Goal: Complete application form

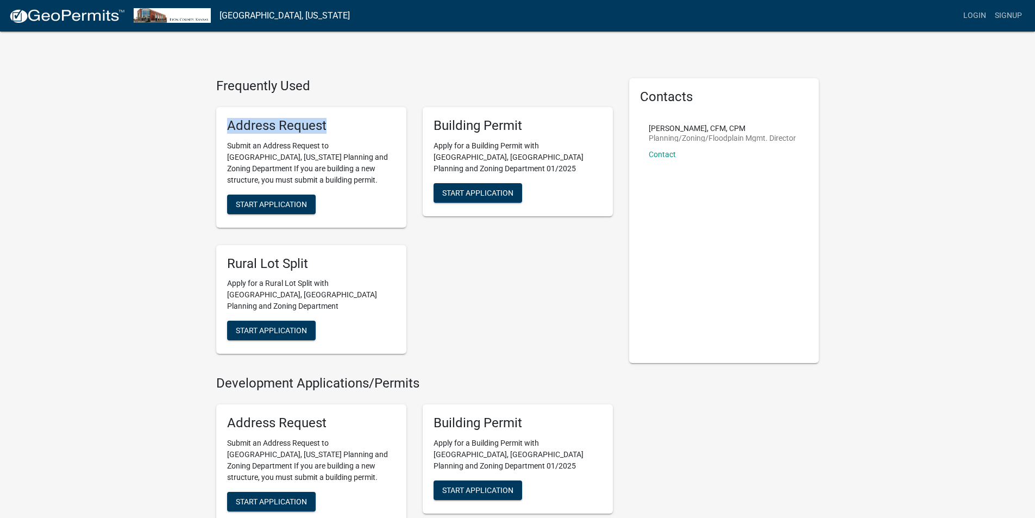
drag, startPoint x: 328, startPoint y: 131, endPoint x: 230, endPoint y: 124, distance: 97.5
click at [230, 124] on h5 "Address Request" at bounding box center [311, 126] width 168 height 16
copy h5 "Address Request"
click at [261, 206] on span "Start Application" at bounding box center [271, 203] width 71 height 9
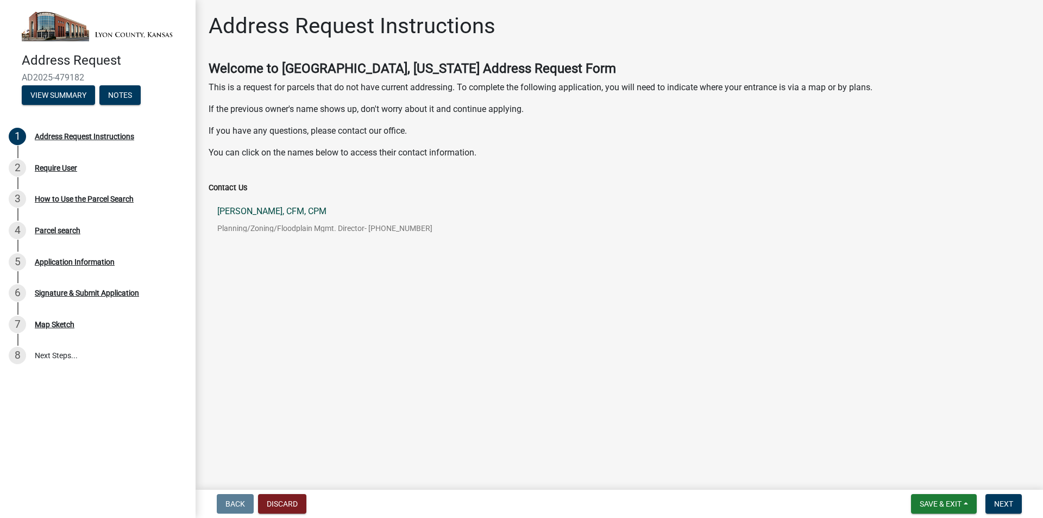
click at [273, 215] on p "[PERSON_NAME], CFM, CPM" at bounding box center [324, 211] width 215 height 9
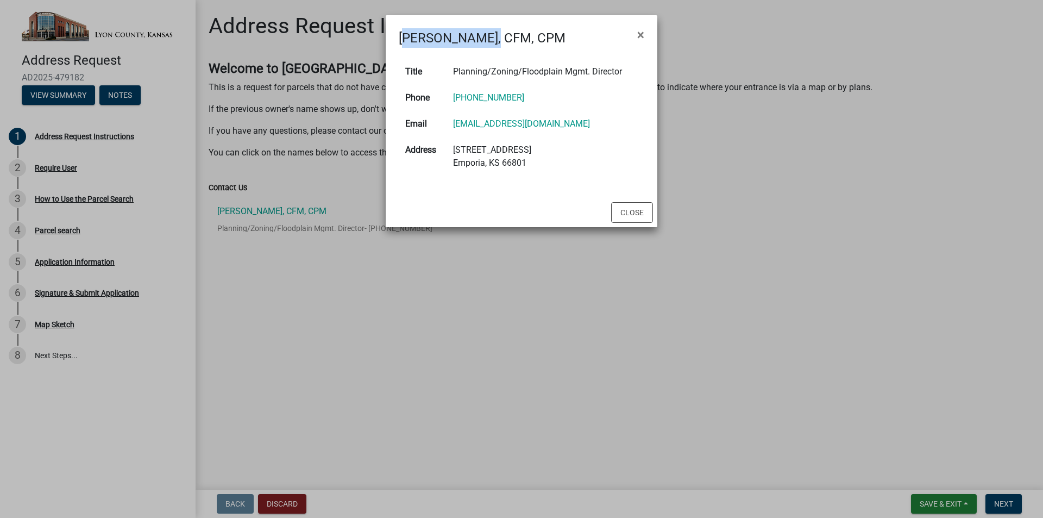
drag, startPoint x: 399, startPoint y: 35, endPoint x: 483, endPoint y: 38, distance: 84.3
click at [483, 38] on h4 "[PERSON_NAME], CFM, CPM" at bounding box center [482, 38] width 167 height 20
copy h4 "[PERSON_NAME]"
click at [640, 33] on span "×" at bounding box center [640, 34] width 7 height 15
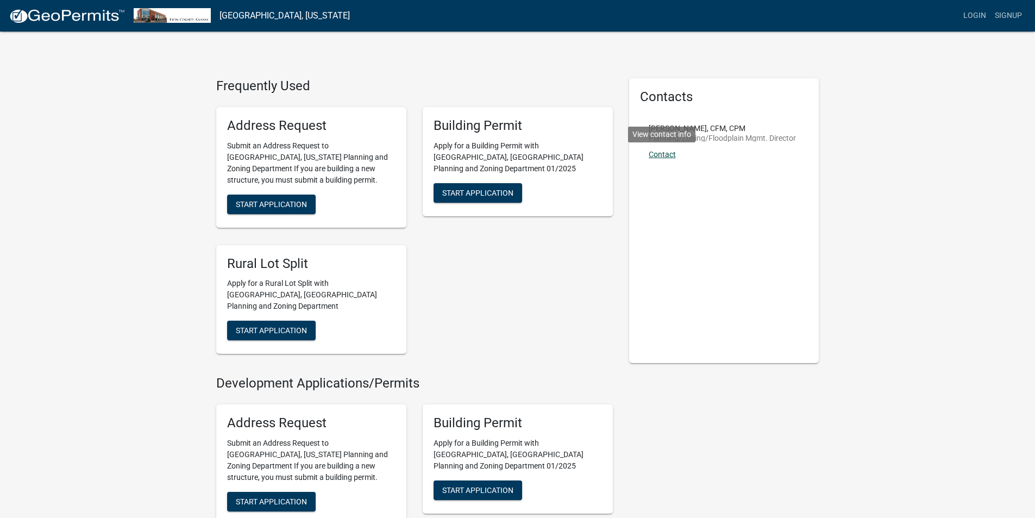
click at [673, 154] on link "Contact" at bounding box center [662, 154] width 27 height 9
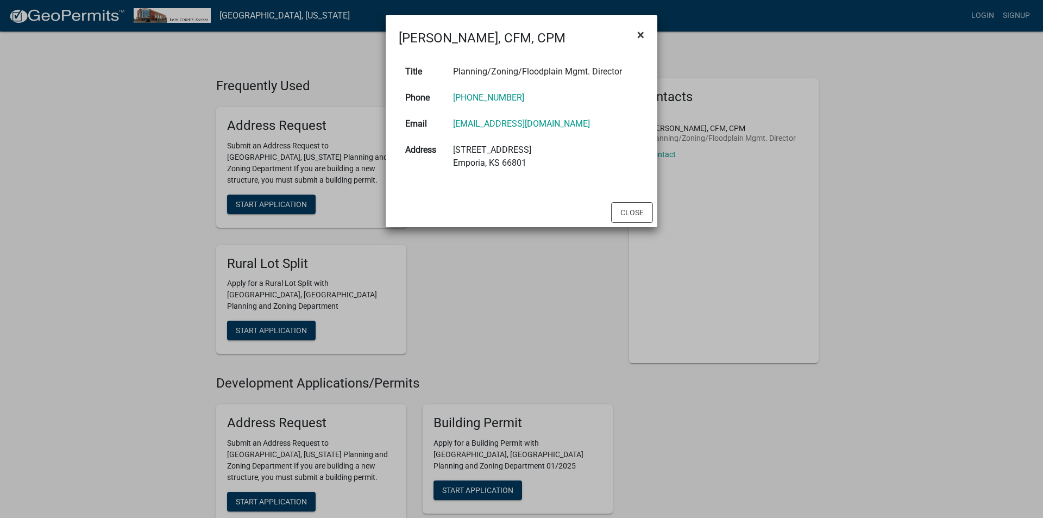
click at [639, 32] on span "×" at bounding box center [640, 34] width 7 height 15
